Goal: Information Seeking & Learning: Learn about a topic

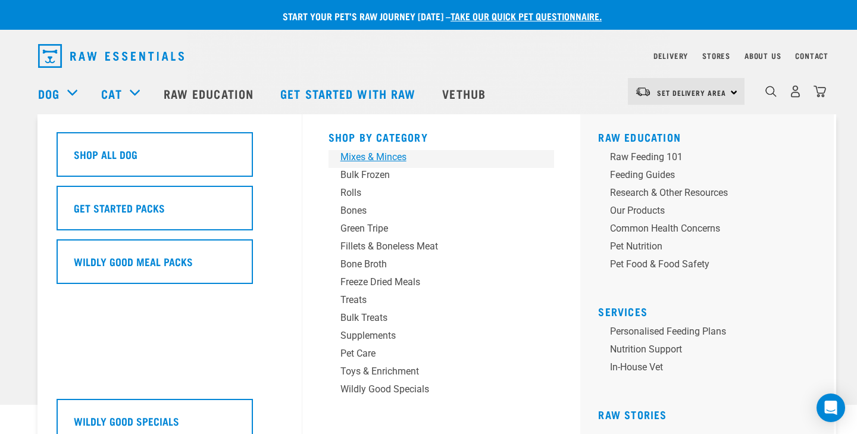
click at [380, 158] on div "Mixes & Minces" at bounding box center [433, 157] width 186 height 14
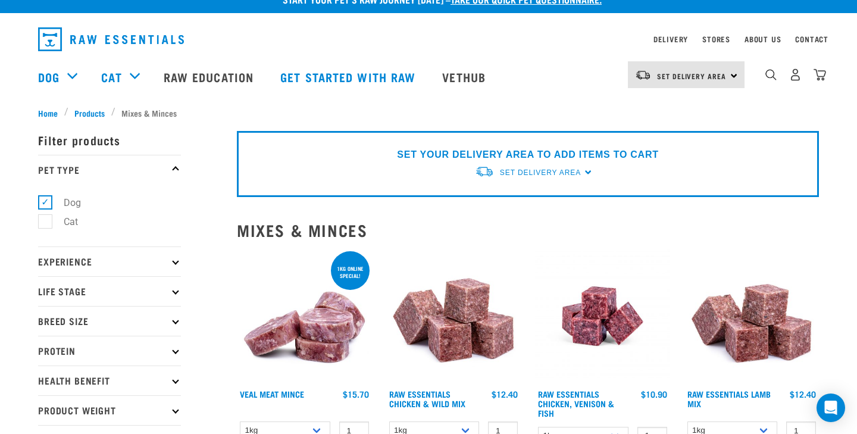
scroll to position [58, 0]
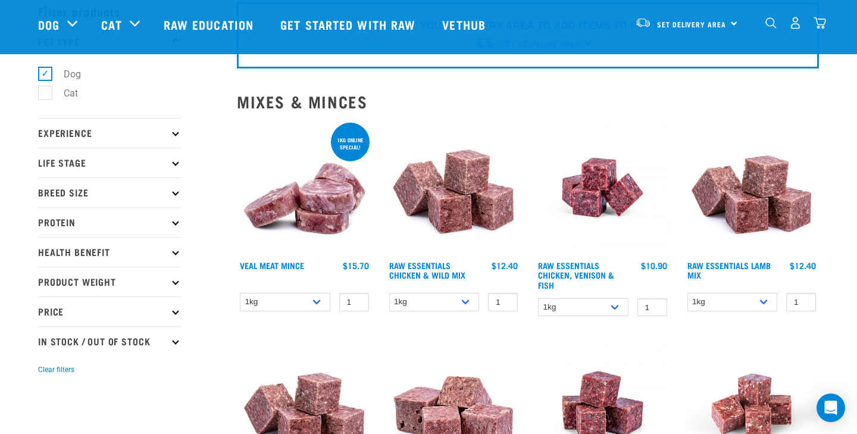
click at [168, 230] on p "Protein" at bounding box center [109, 222] width 143 height 30
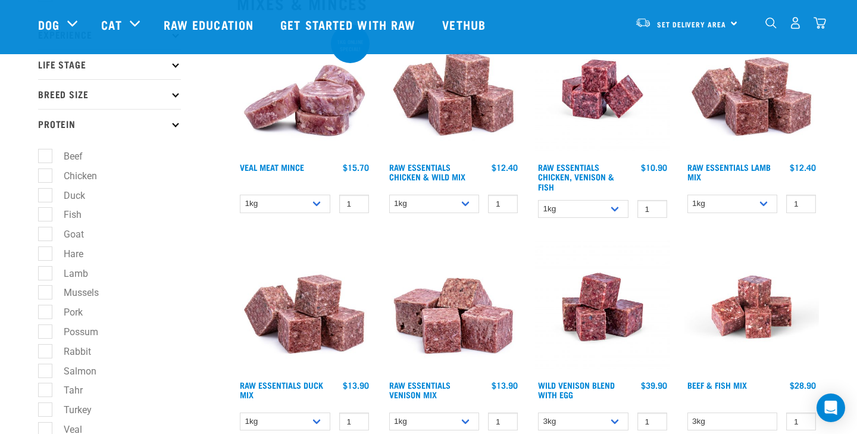
scroll to position [217, 0]
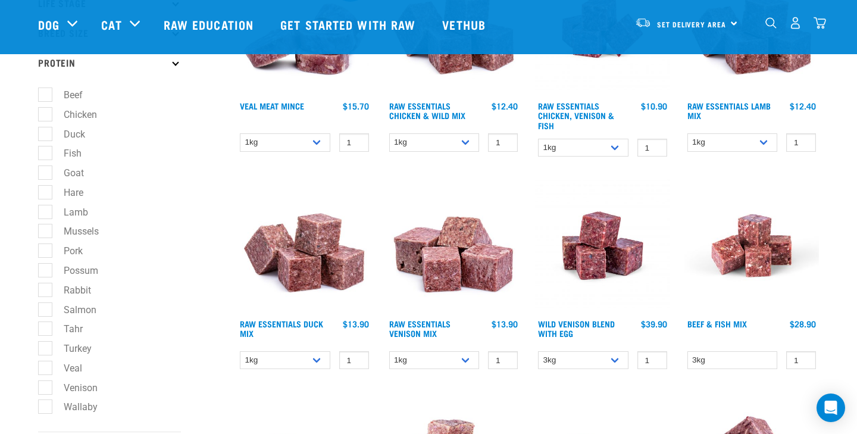
click at [50, 276] on label "Possum" at bounding box center [74, 270] width 58 height 15
click at [46, 272] on input "Possum" at bounding box center [42, 268] width 8 height 8
checkbox input "true"
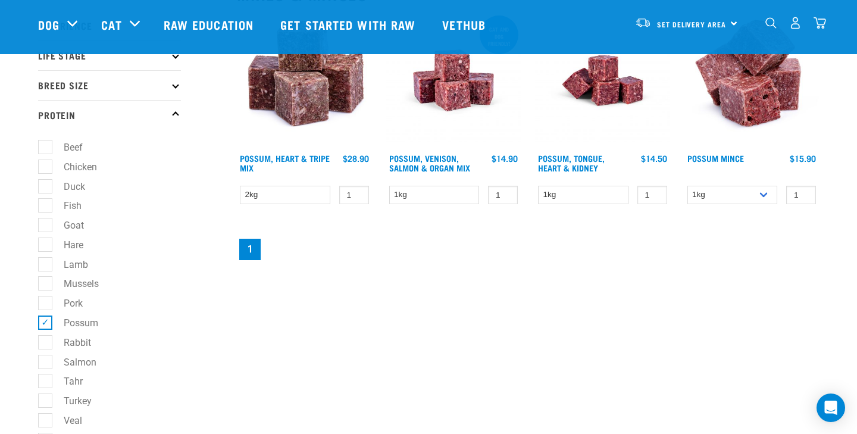
scroll to position [167, 0]
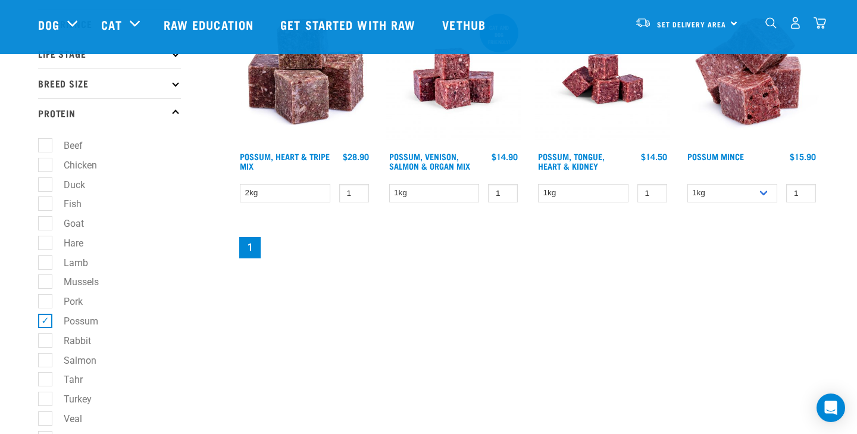
click at [45, 326] on label "Possum" at bounding box center [74, 321] width 58 height 15
click at [41, 323] on input "Possum" at bounding box center [42, 319] width 8 height 8
checkbox input "false"
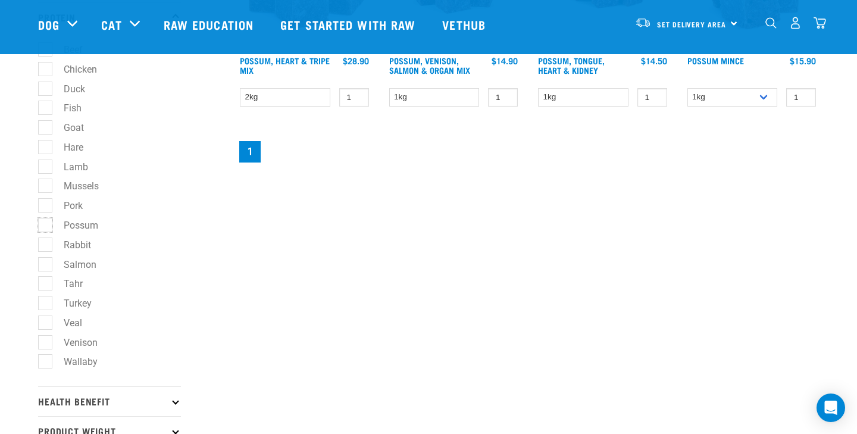
scroll to position [264, 0]
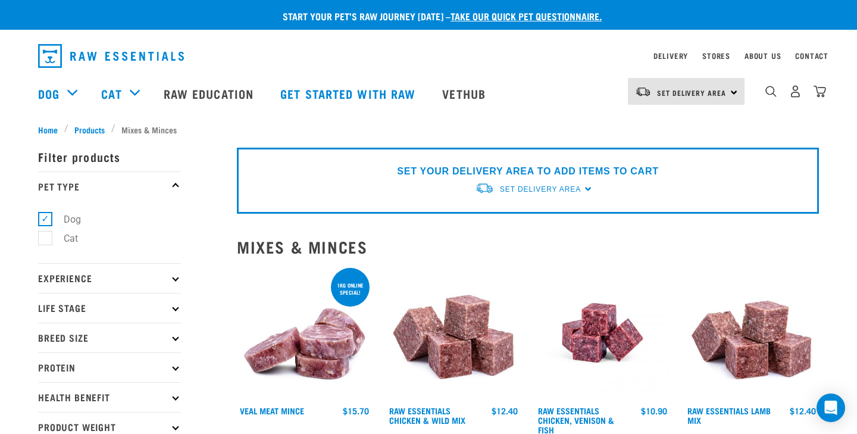
click at [138, 277] on p "Experience" at bounding box center [109, 278] width 143 height 30
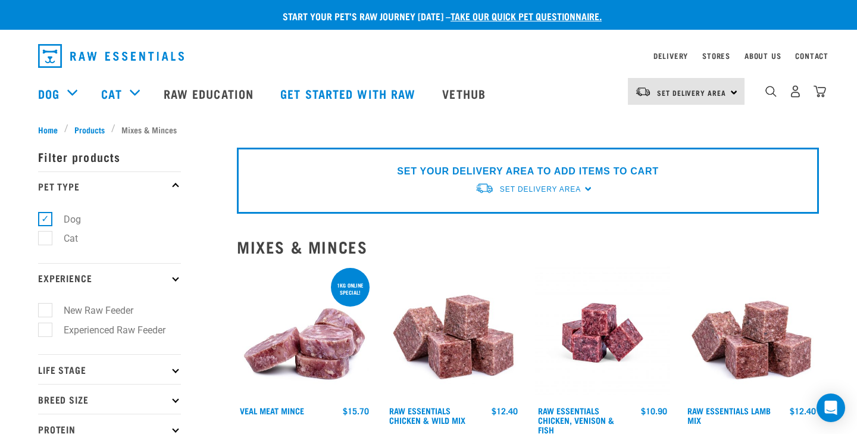
click at [138, 277] on p "Experience" at bounding box center [109, 278] width 143 height 30
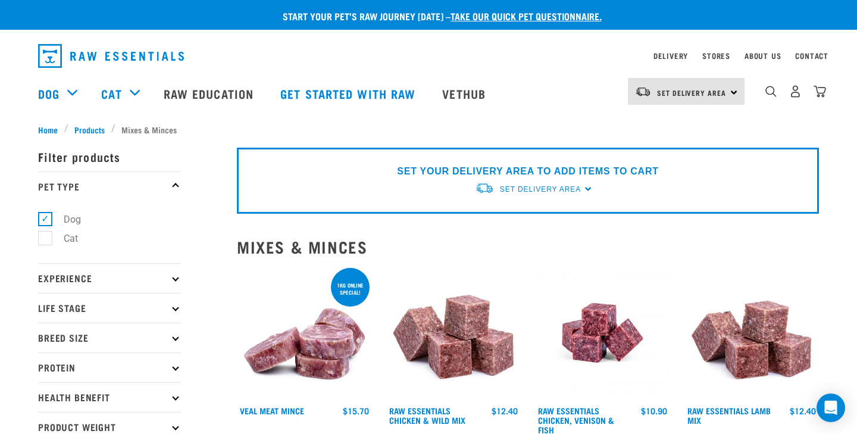
click at [137, 316] on p "Life Stage" at bounding box center [109, 308] width 143 height 30
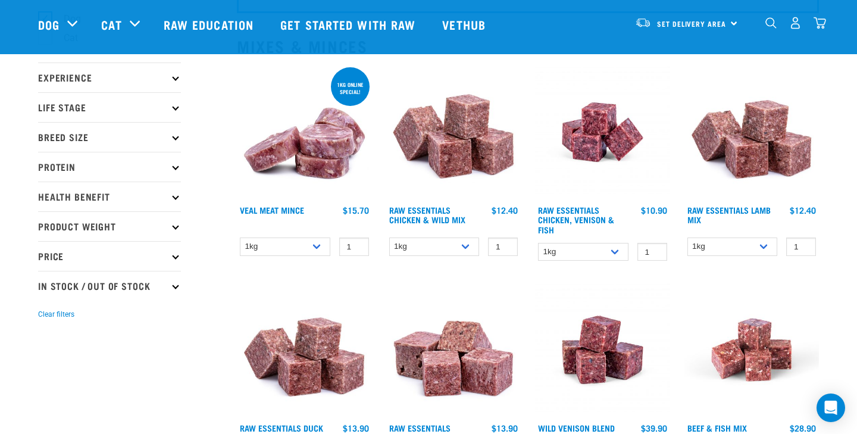
scroll to position [121, 0]
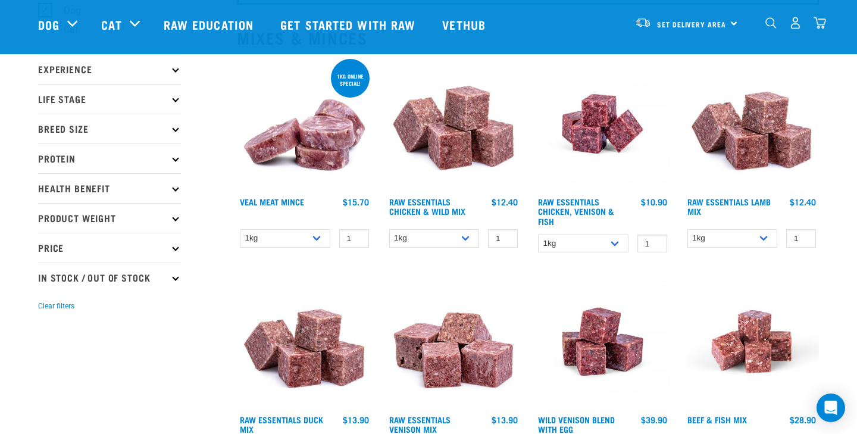
click at [148, 186] on p "Health Benefit" at bounding box center [109, 188] width 143 height 30
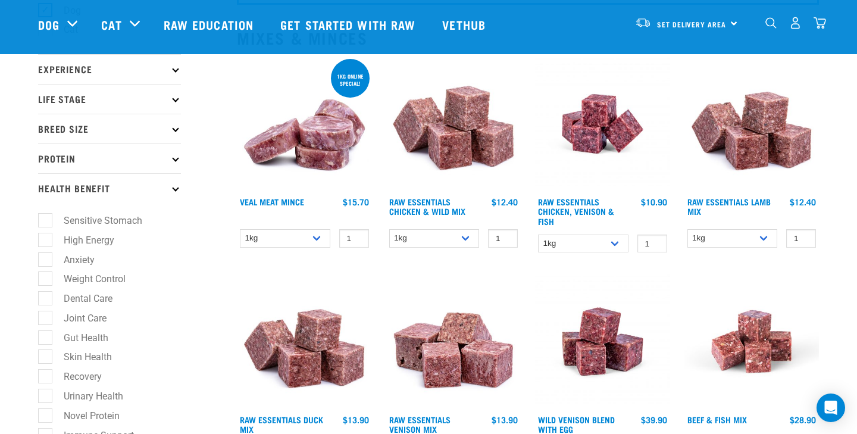
click at [148, 186] on p "Health Benefit" at bounding box center [109, 188] width 143 height 30
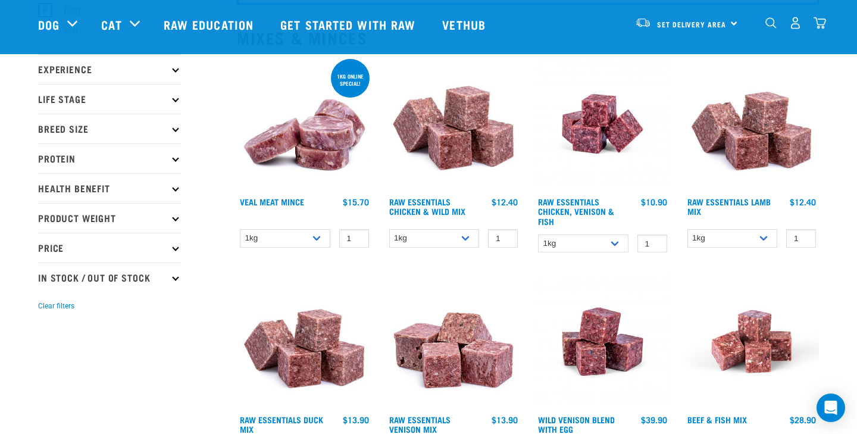
click at [148, 186] on p "Health Benefit" at bounding box center [109, 188] width 143 height 30
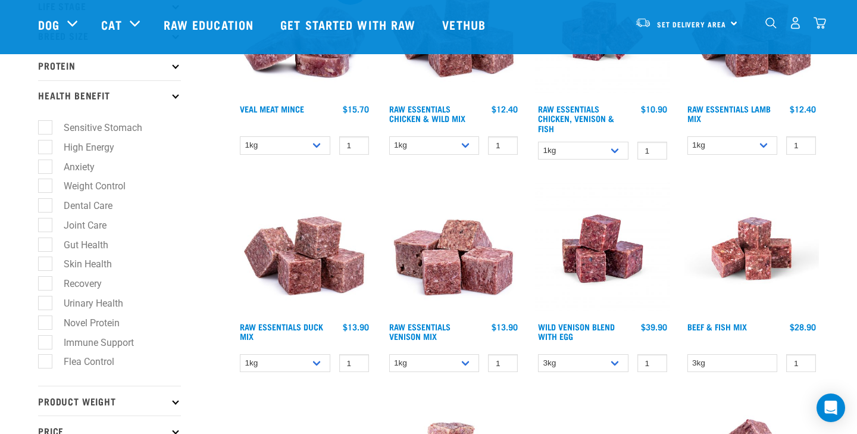
scroll to position [218, 0]
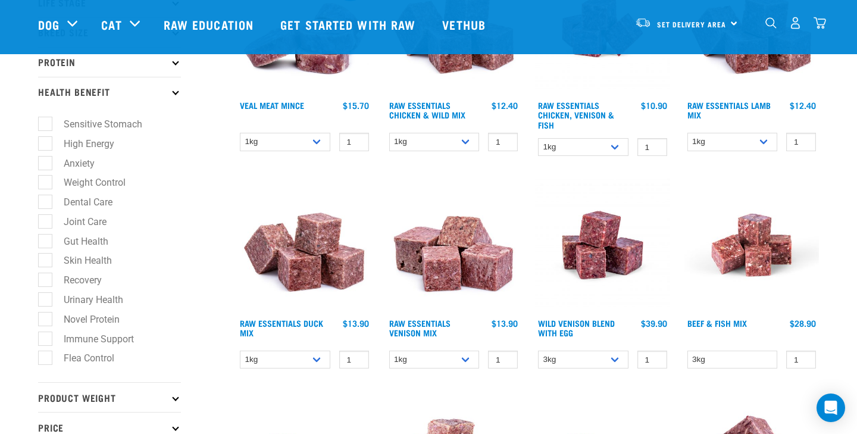
click at [99, 266] on label "Skin Health" at bounding box center [81, 260] width 72 height 15
click at [46, 262] on input "Skin Health" at bounding box center [42, 259] width 8 height 8
checkbox input "true"
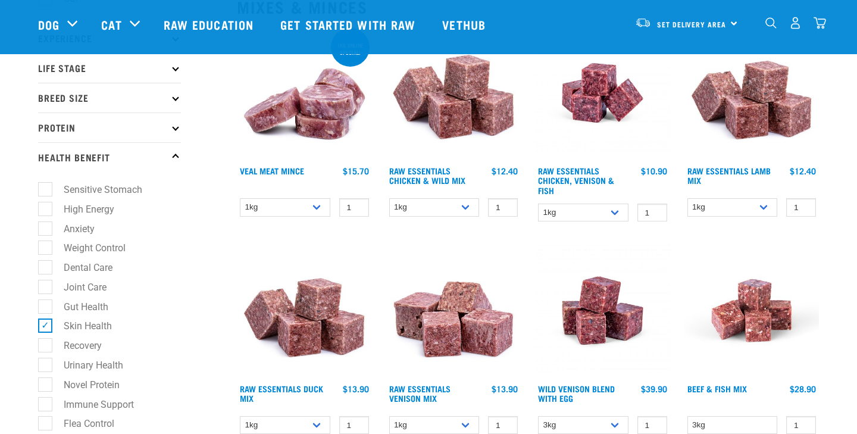
scroll to position [157, 0]
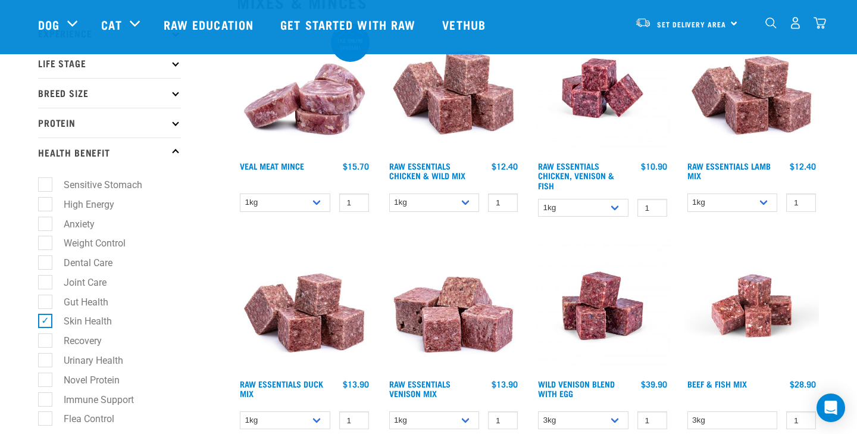
click at [45, 322] on label "Skin Health" at bounding box center [81, 321] width 72 height 15
click at [45, 322] on input "Skin Health" at bounding box center [42, 319] width 8 height 8
checkbox input "false"
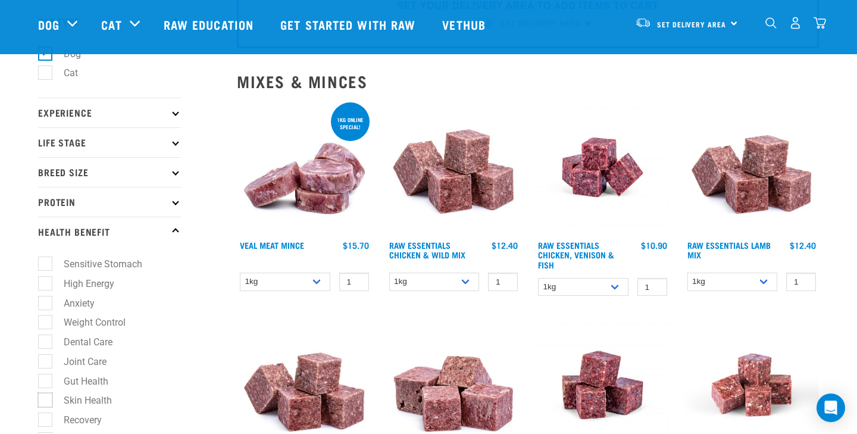
scroll to position [77, 0]
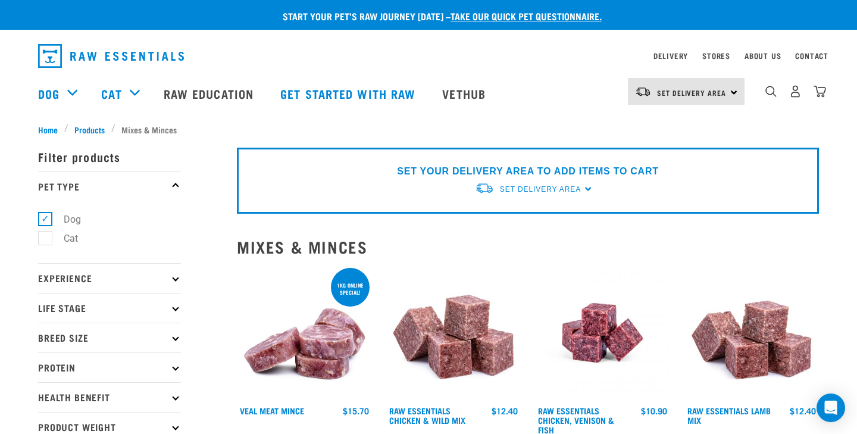
click at [101, 372] on p "Protein" at bounding box center [109, 367] width 143 height 30
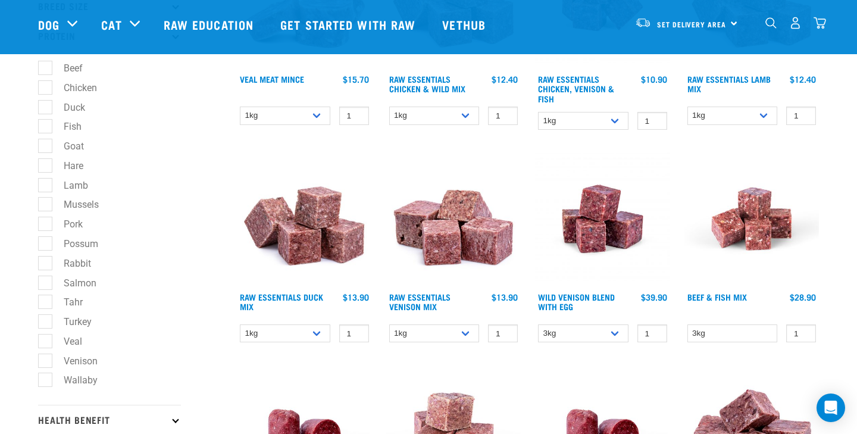
scroll to position [245, 0]
click at [48, 368] on label "Venison" at bounding box center [74, 360] width 58 height 15
click at [46, 362] on input "Venison" at bounding box center [42, 358] width 8 height 8
checkbox input "true"
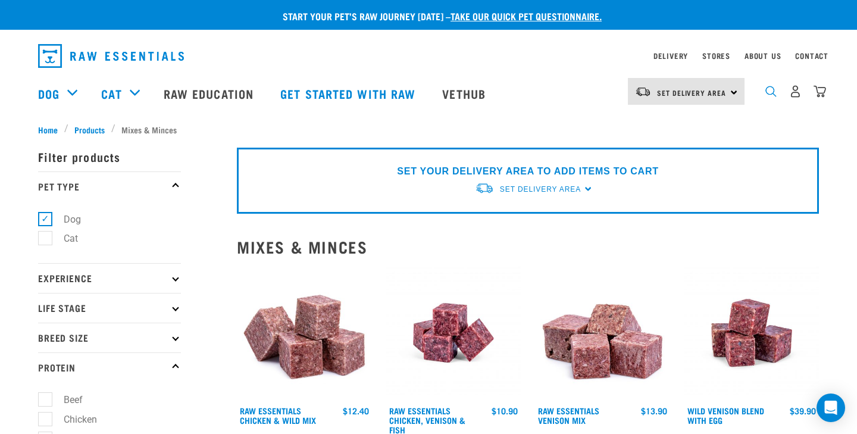
click at [768, 94] on img "dropdown navigation" at bounding box center [770, 91] width 11 height 11
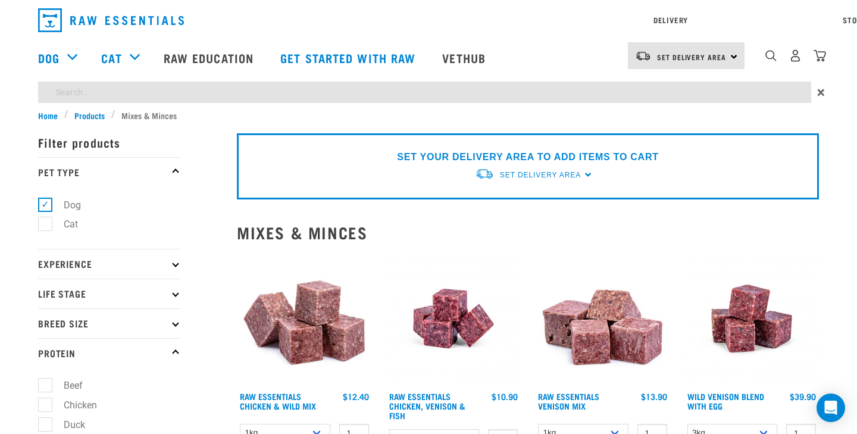
type input "broth"
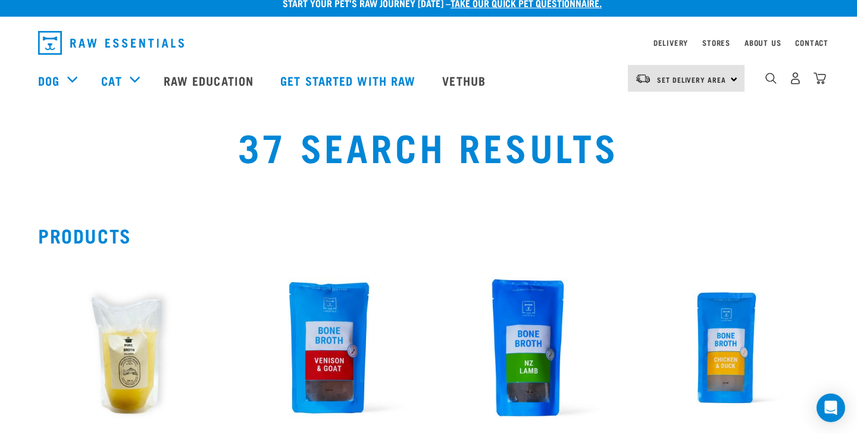
scroll to position [14, 0]
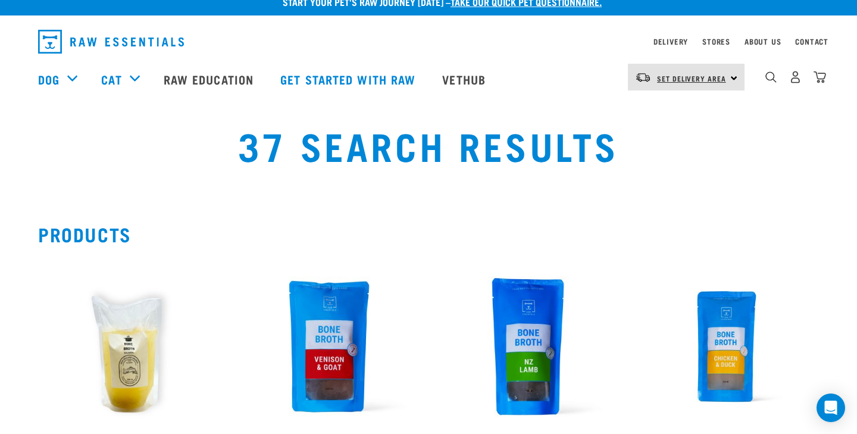
click at [664, 77] on span "Set Delivery Area" at bounding box center [691, 78] width 69 height 4
click at [656, 144] on link "[GEOGRAPHIC_DATA]" at bounding box center [685, 137] width 114 height 26
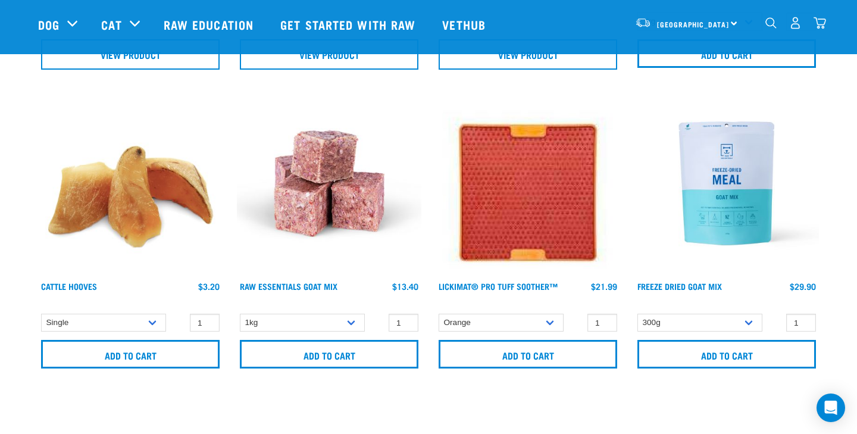
scroll to position [998, 0]
click at [270, 283] on link "Raw Essentials Goat Mix" at bounding box center [289, 285] width 98 height 4
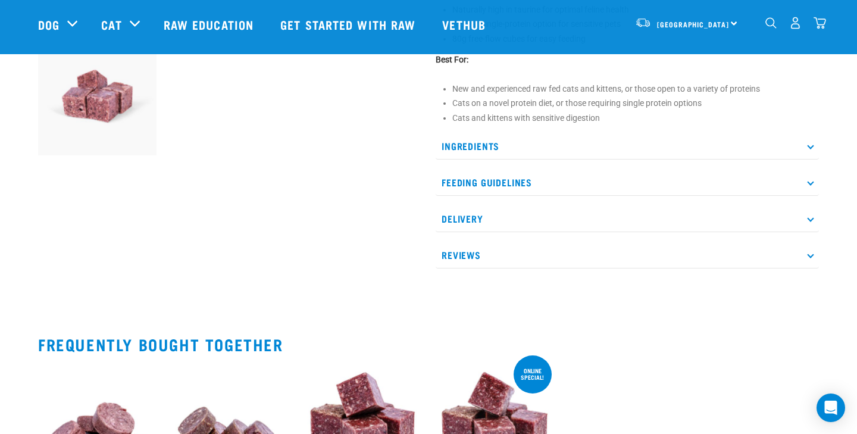
scroll to position [458, 0]
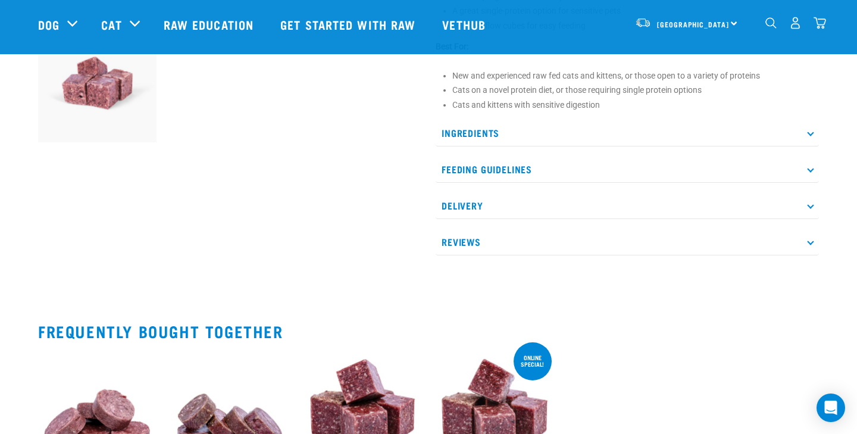
click at [490, 129] on p "Ingredients" at bounding box center [627, 133] width 383 height 27
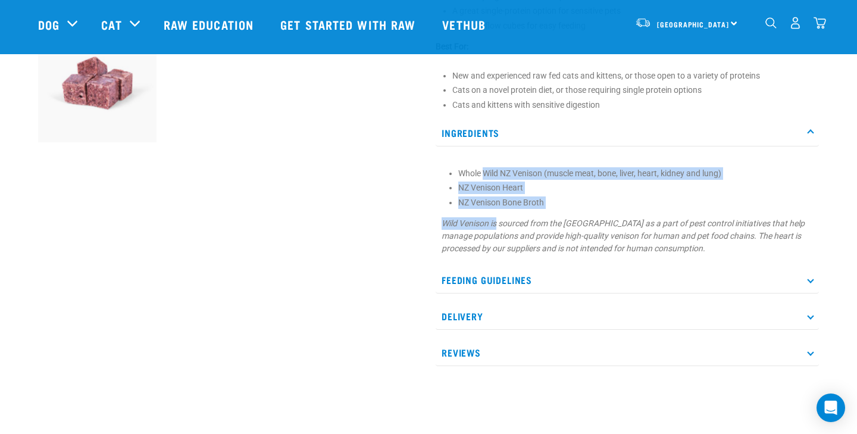
drag, startPoint x: 486, startPoint y: 175, endPoint x: 498, endPoint y: 229, distance: 54.9
click at [498, 229] on section "Whole Wild NZ Venison (muscle meat, bone, liver, heart, kidney and lung) NZ Ven…" at bounding box center [627, 210] width 371 height 87
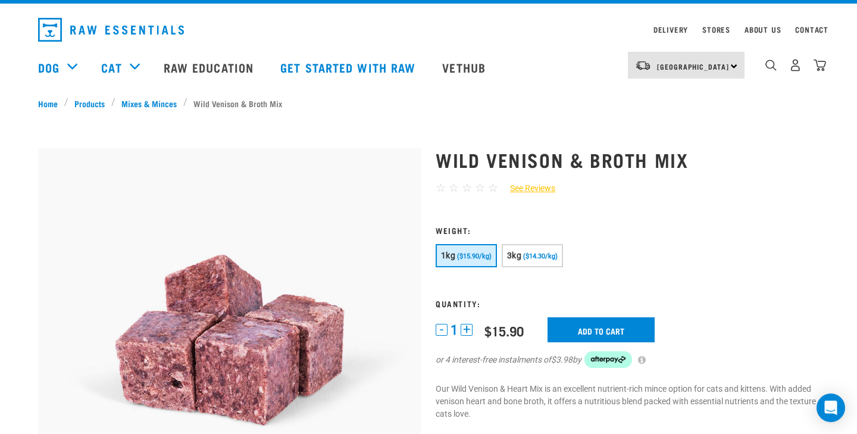
scroll to position [23, 0]
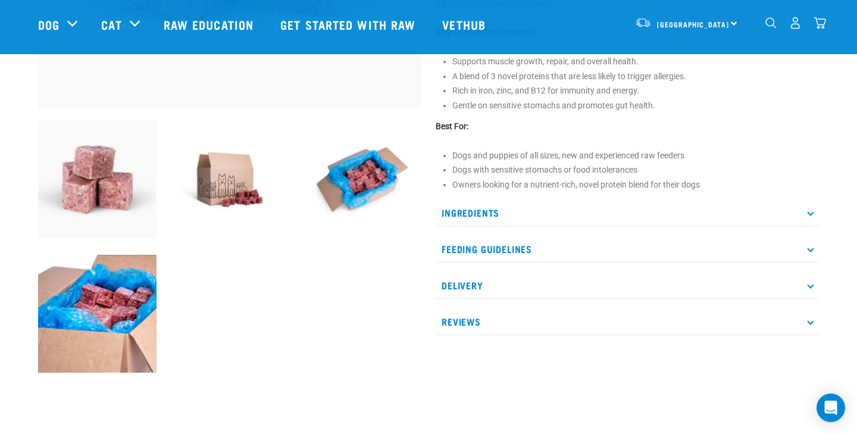
scroll to position [362, 0]
click at [482, 202] on p "Ingredients" at bounding box center [627, 212] width 383 height 27
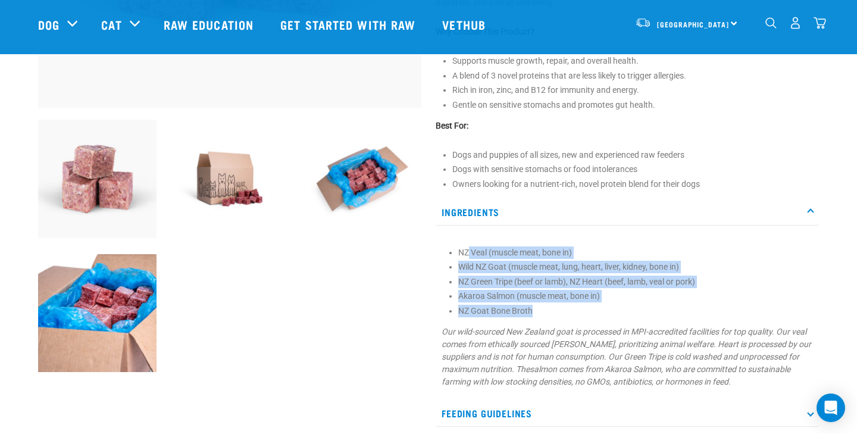
drag, startPoint x: 467, startPoint y: 250, endPoint x: 486, endPoint y: 323, distance: 75.6
click at [486, 323] on section "NZ Veal (muscle meat, bone in) Wild NZ Goat (muscle meat, lung, heart, liver, k…" at bounding box center [627, 317] width 371 height 142
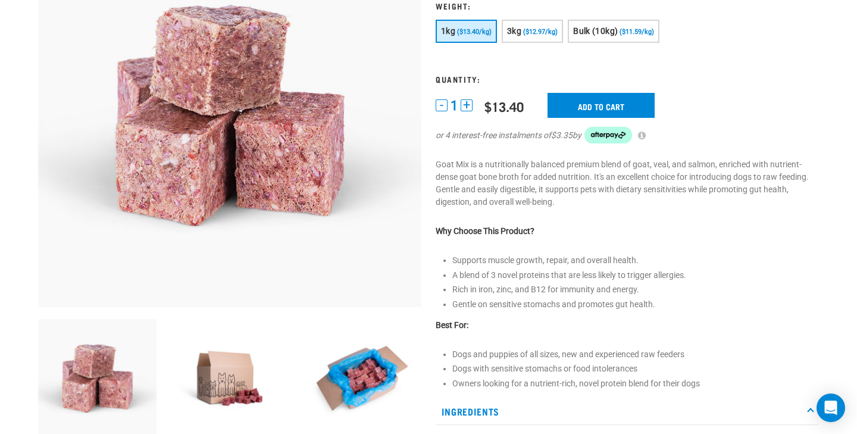
scroll to position [0, 0]
